Goal: Task Accomplishment & Management: Use online tool/utility

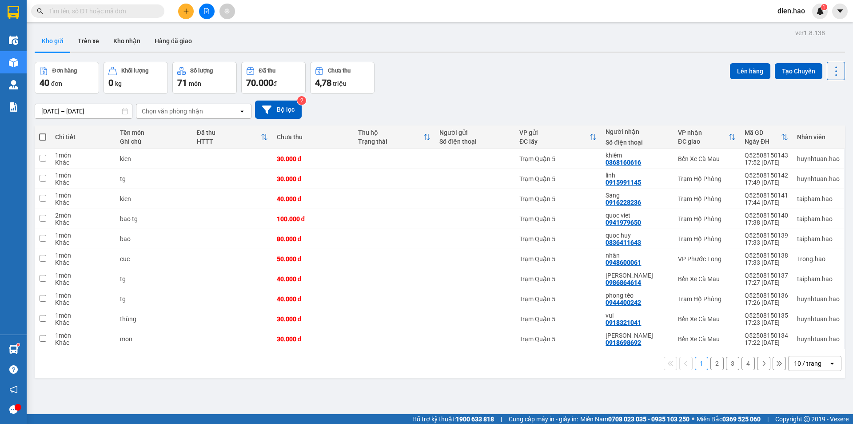
click at [141, 10] on input "text" at bounding box center [101, 11] width 105 height 10
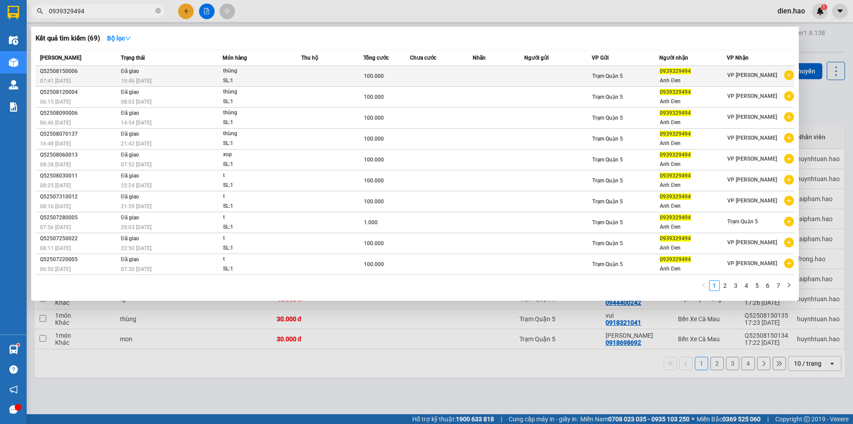
type input "0939329494"
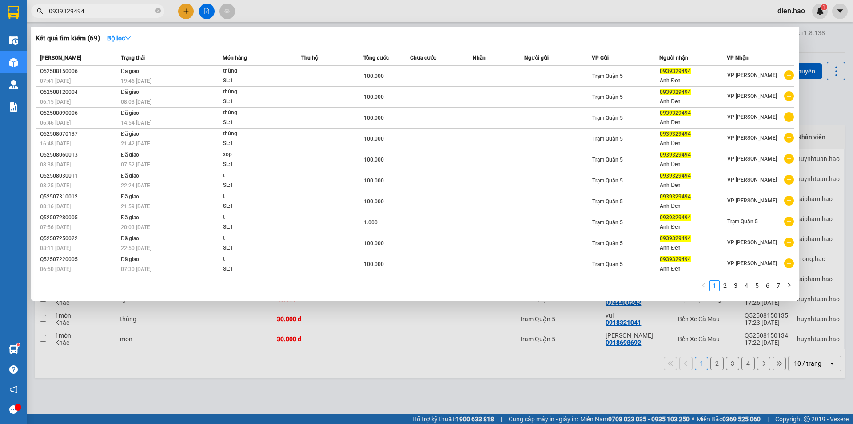
click at [420, 74] on td at bounding box center [441, 76] width 62 height 21
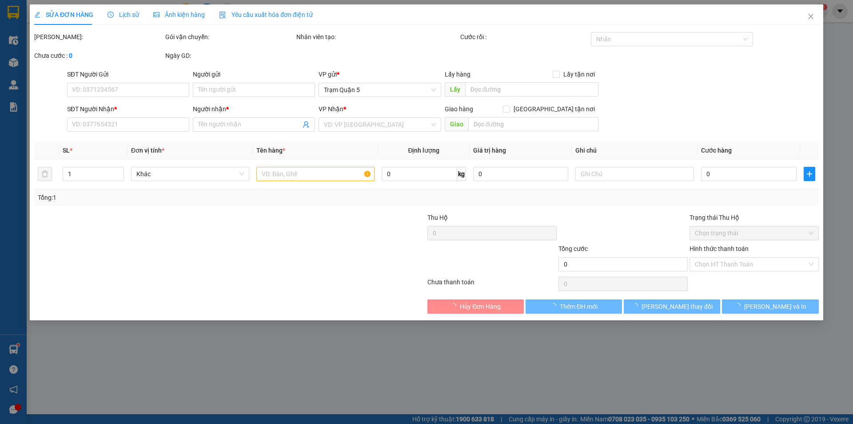
type input "0939329494"
type input "Anh Đen"
type input "100.000"
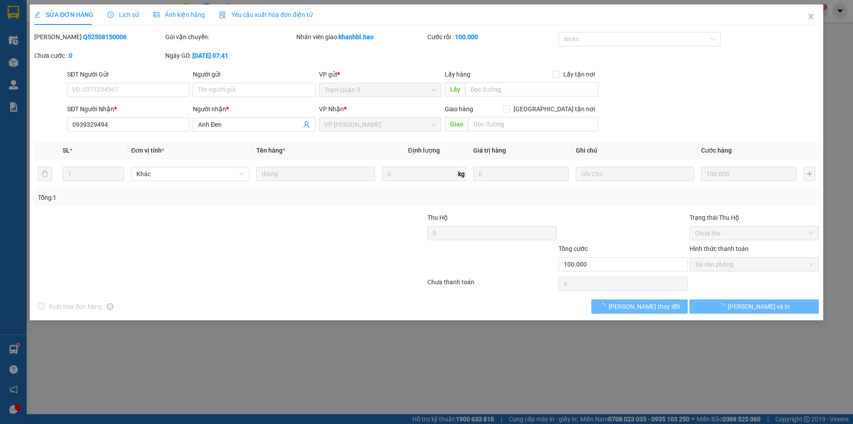
click at [183, 20] on div "Ảnh kiện hàng" at bounding box center [179, 14] width 52 height 20
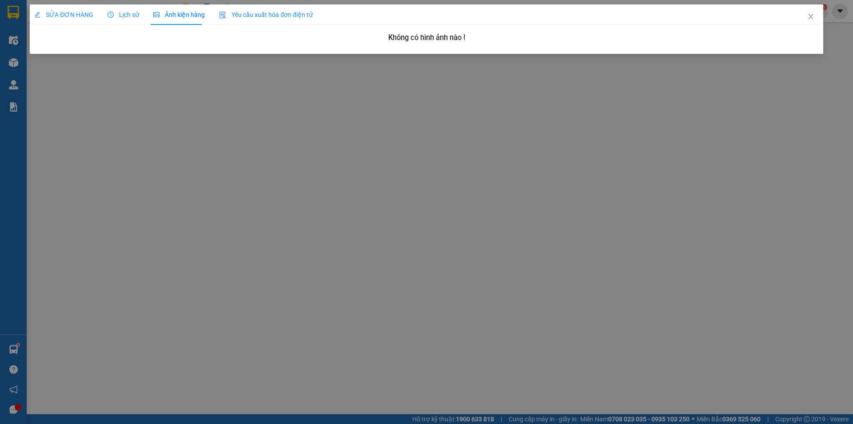
click at [120, 14] on span "Lịch sử" at bounding box center [124, 14] width 32 height 7
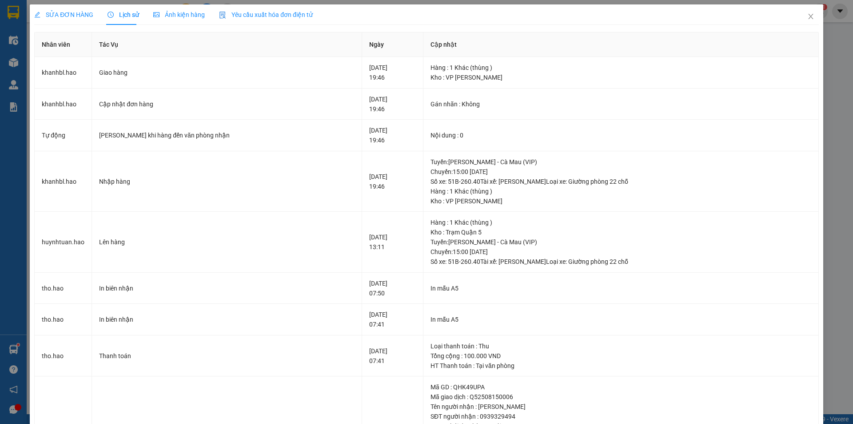
click at [183, 19] on div "Ảnh kiện hàng" at bounding box center [179, 15] width 52 height 10
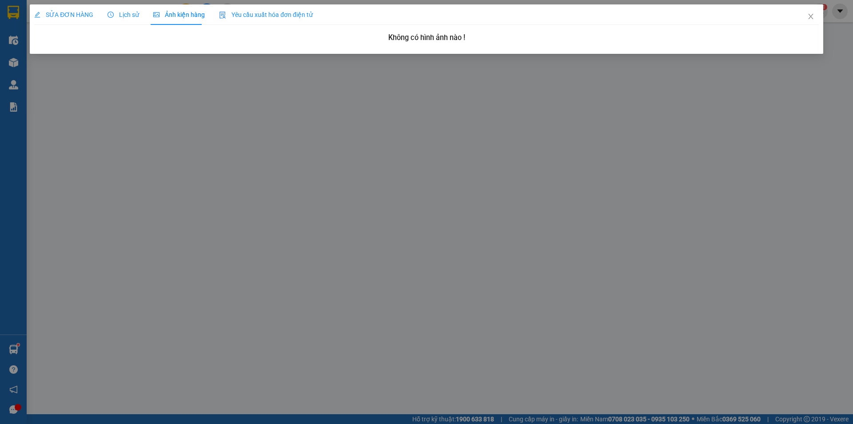
click at [128, 12] on span "Lịch sử" at bounding box center [124, 14] width 32 height 7
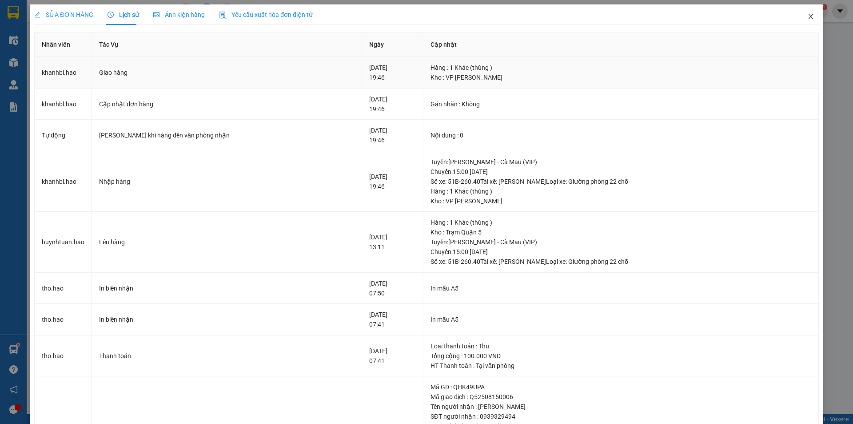
drag, startPoint x: 800, startPoint y: 19, endPoint x: 645, endPoint y: 72, distance: 163.5
click at [645, 72] on div "SỬA ĐƠN HÀNG Lịch sử Ảnh kiện hàng Yêu cầu xuất hóa đơn điện tử Total Paid Fee …" at bounding box center [427, 272] width 794 height 537
click at [799, 16] on span "Close" at bounding box center [811, 16] width 25 height 25
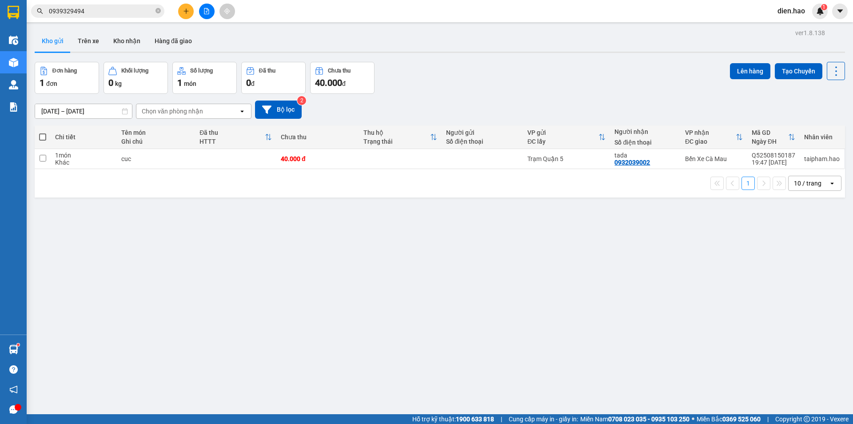
click at [110, 12] on input "0939329494" at bounding box center [101, 11] width 105 height 10
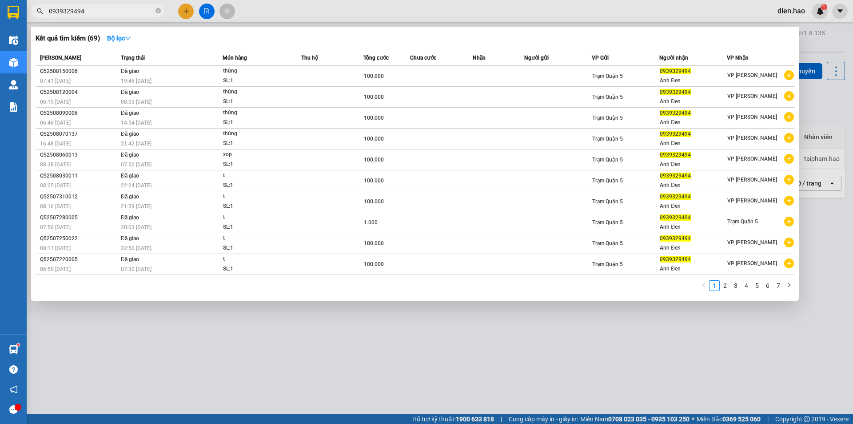
drag, startPoint x: 413, startPoint y: 12, endPoint x: 296, endPoint y: 44, distance: 120.5
click at [412, 12] on div at bounding box center [426, 212] width 853 height 424
click at [110, 10] on input "0939329494" at bounding box center [101, 11] width 105 height 10
click at [391, 18] on div at bounding box center [426, 212] width 853 height 424
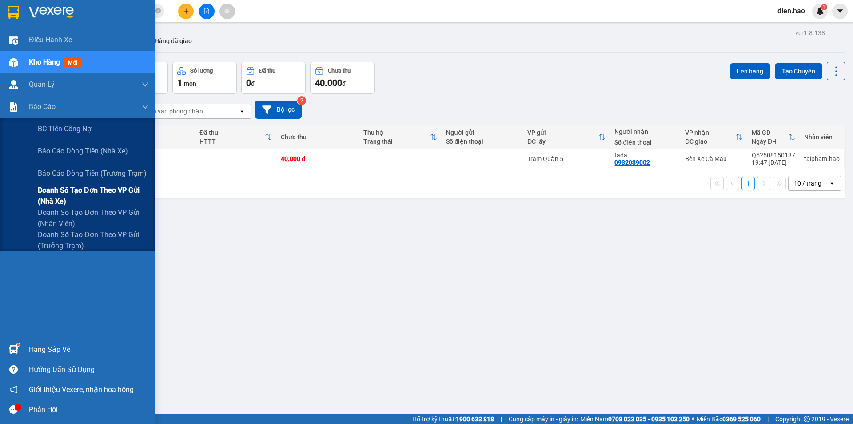
click at [94, 193] on span "Doanh số tạo đơn theo VP gửi (nhà xe)" at bounding box center [93, 195] width 111 height 22
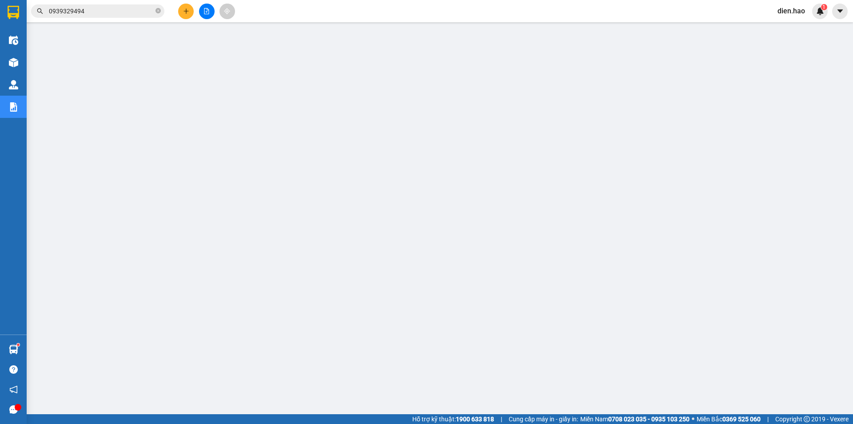
drag, startPoint x: 160, startPoint y: 11, endPoint x: 149, endPoint y: 11, distance: 10.2
click at [160, 11] on icon "close-circle" at bounding box center [158, 10] width 5 height 5
paste input "Q52508150006"
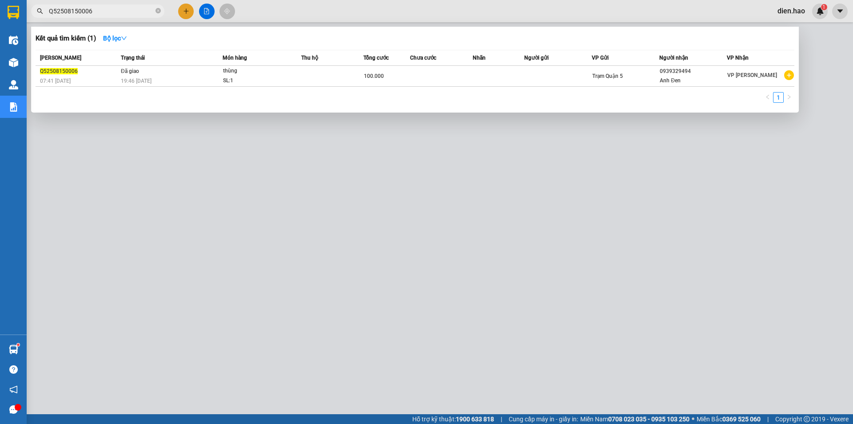
type input "Q52508150006"
click at [476, 348] on div at bounding box center [426, 212] width 853 height 424
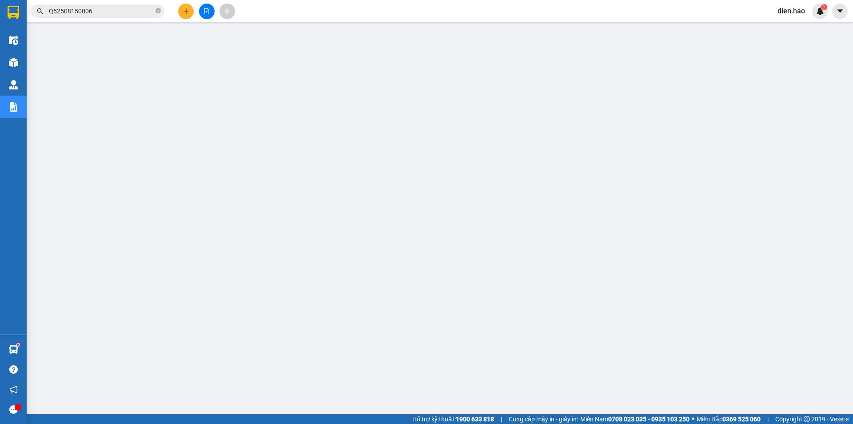
click at [318, 422] on div "Hỗ trợ kỹ thuật: 1900 633 818 | Cung cấp máy in - giấy in: [GEOGRAPHIC_DATA] 07…" at bounding box center [424, 419] width 849 height 10
